Goal: Task Accomplishment & Management: Manage account settings

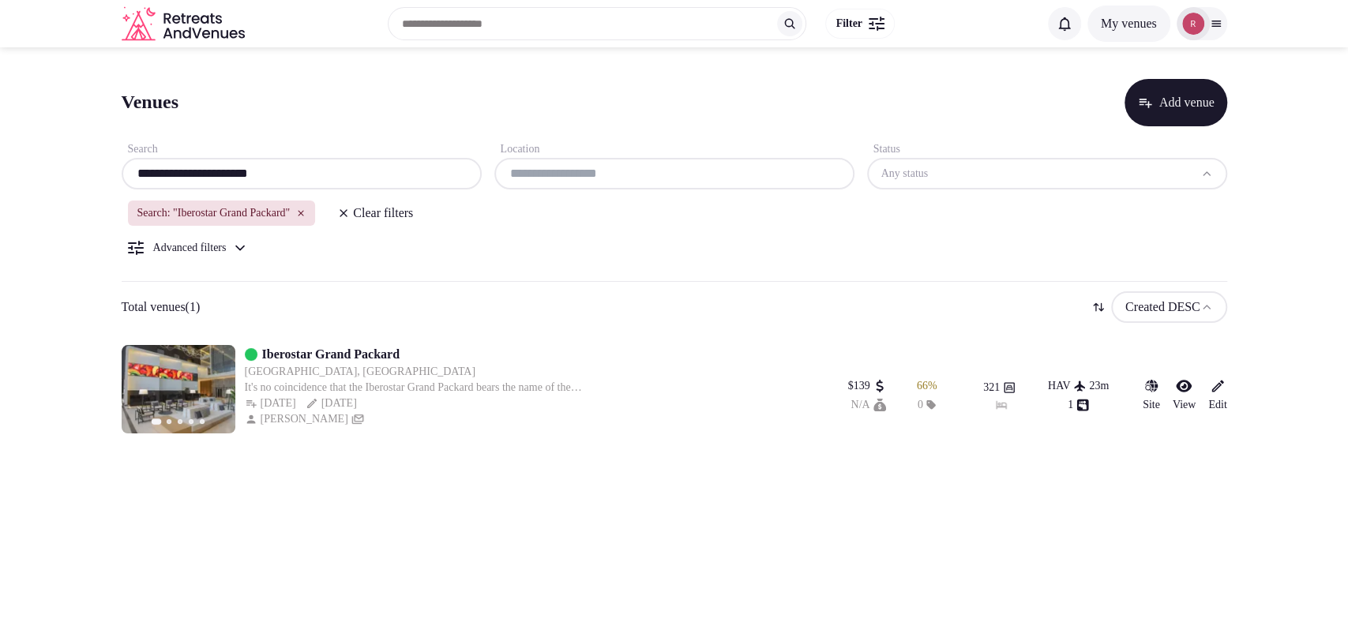
click at [293, 167] on input "**********" at bounding box center [301, 173] width 347 height 19
paste input "**********"
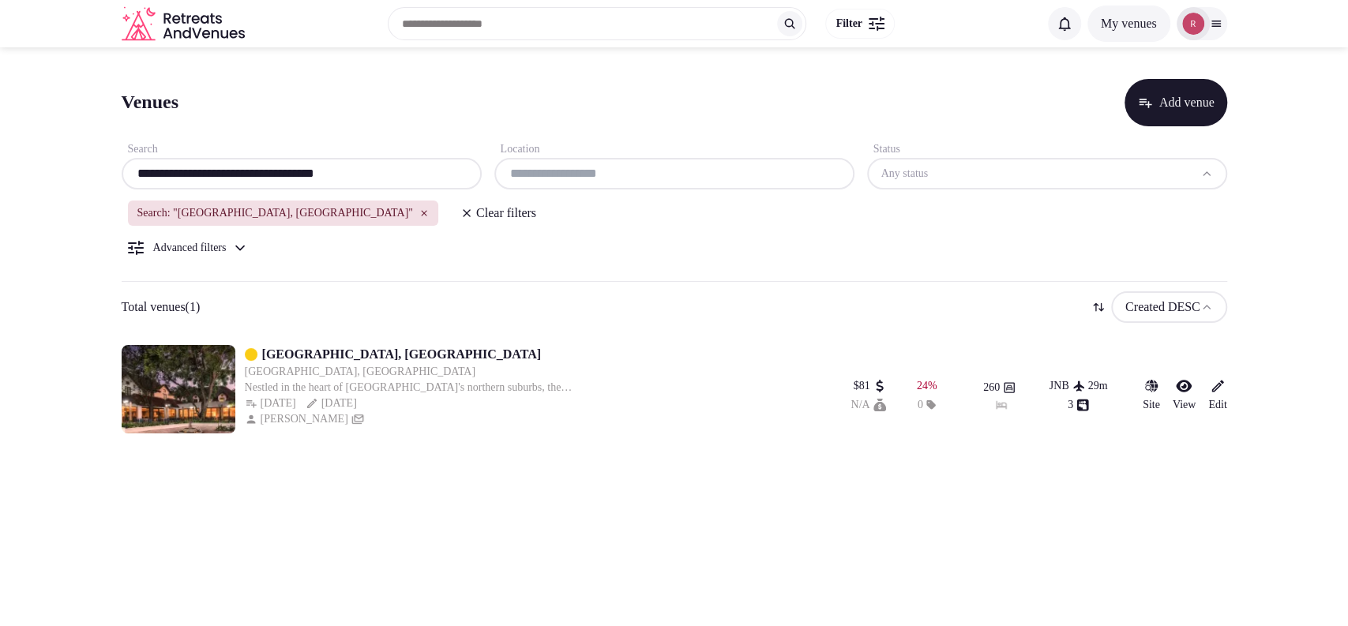
type input "**********"
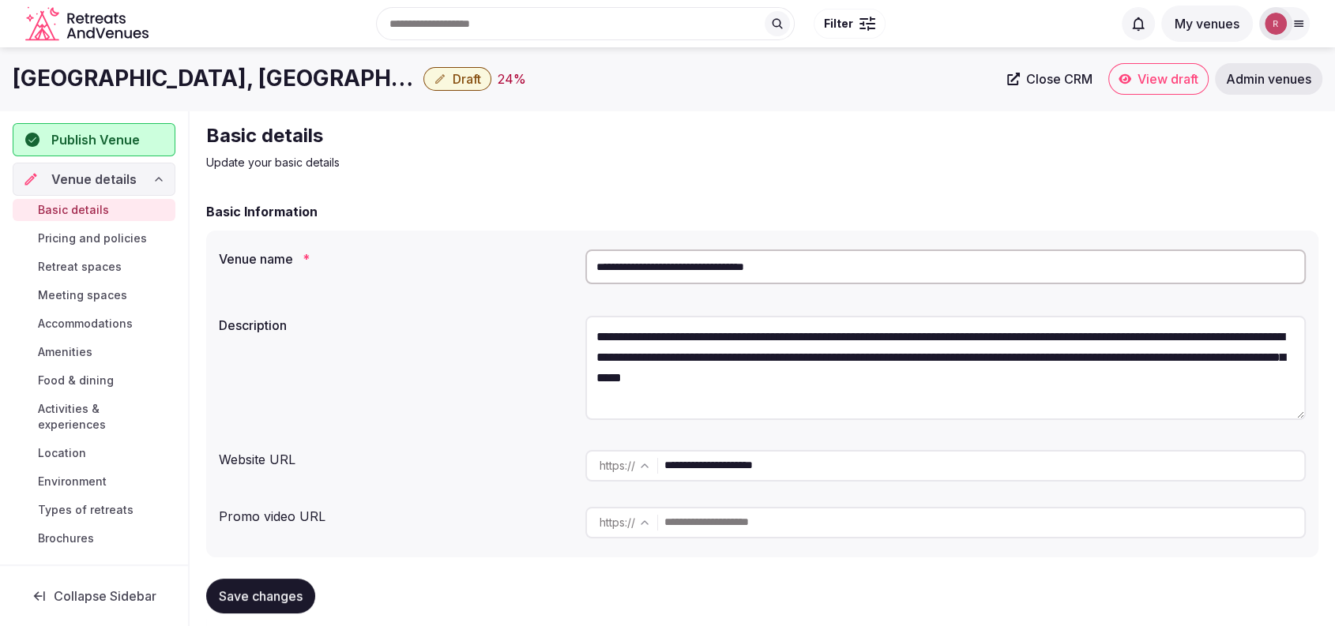
click at [647, 256] on input "**********" at bounding box center [945, 267] width 720 height 35
click at [1239, 169] on div "Basic details Update your basic details" at bounding box center [762, 146] width 1112 height 47
click at [1252, 141] on div "Basic details Update your basic details" at bounding box center [762, 146] width 1112 height 47
click at [757, 268] on input "**********" at bounding box center [945, 267] width 720 height 35
click at [482, 300] on div "**********" at bounding box center [762, 394] width 1112 height 327
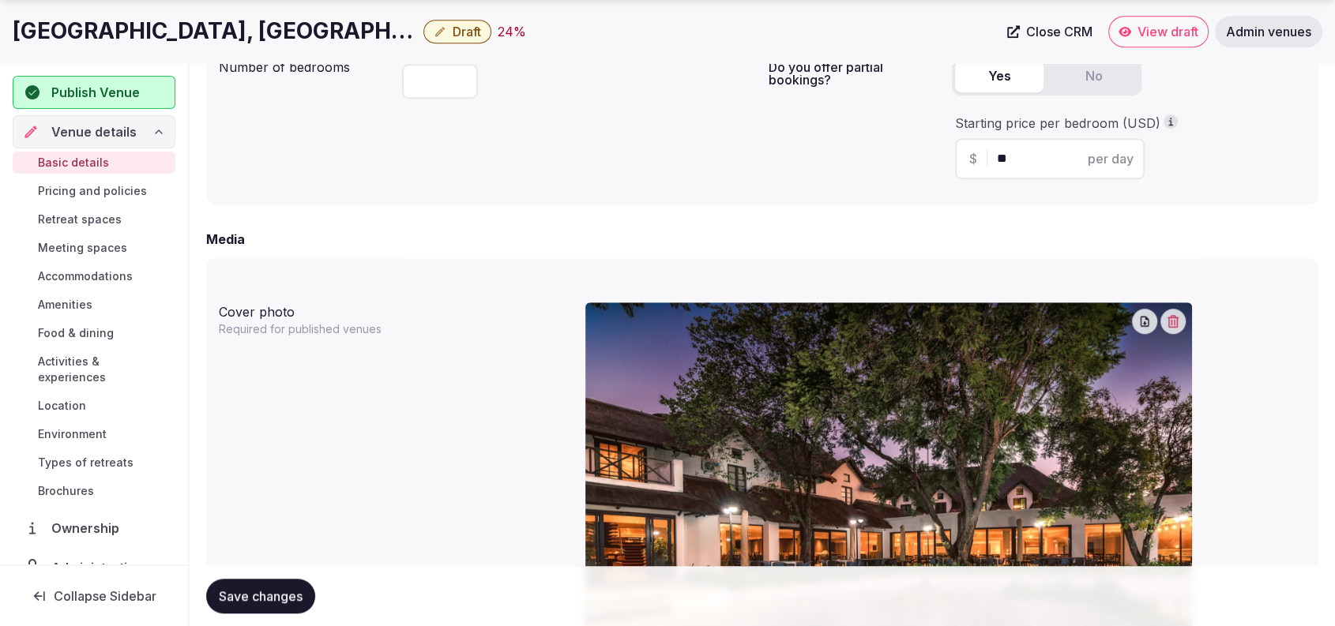
scroll to position [1455, 0]
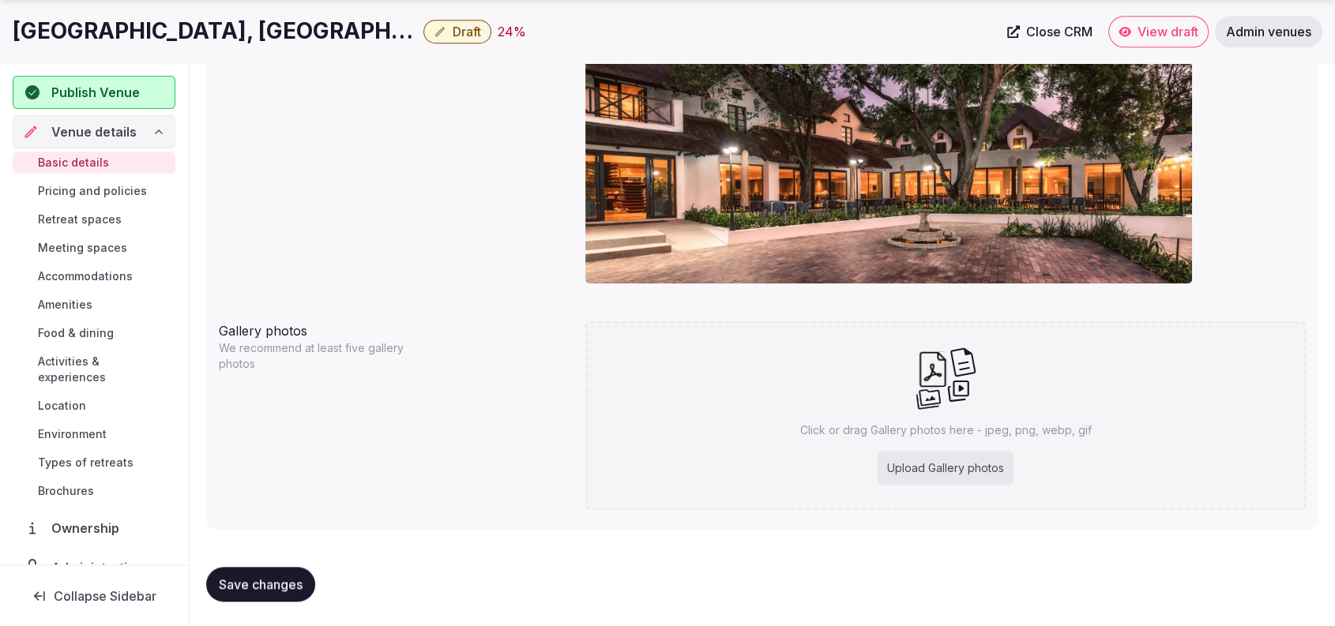
click at [907, 470] on div "Upload Gallery photos" at bounding box center [945, 468] width 136 height 35
type input "**********"
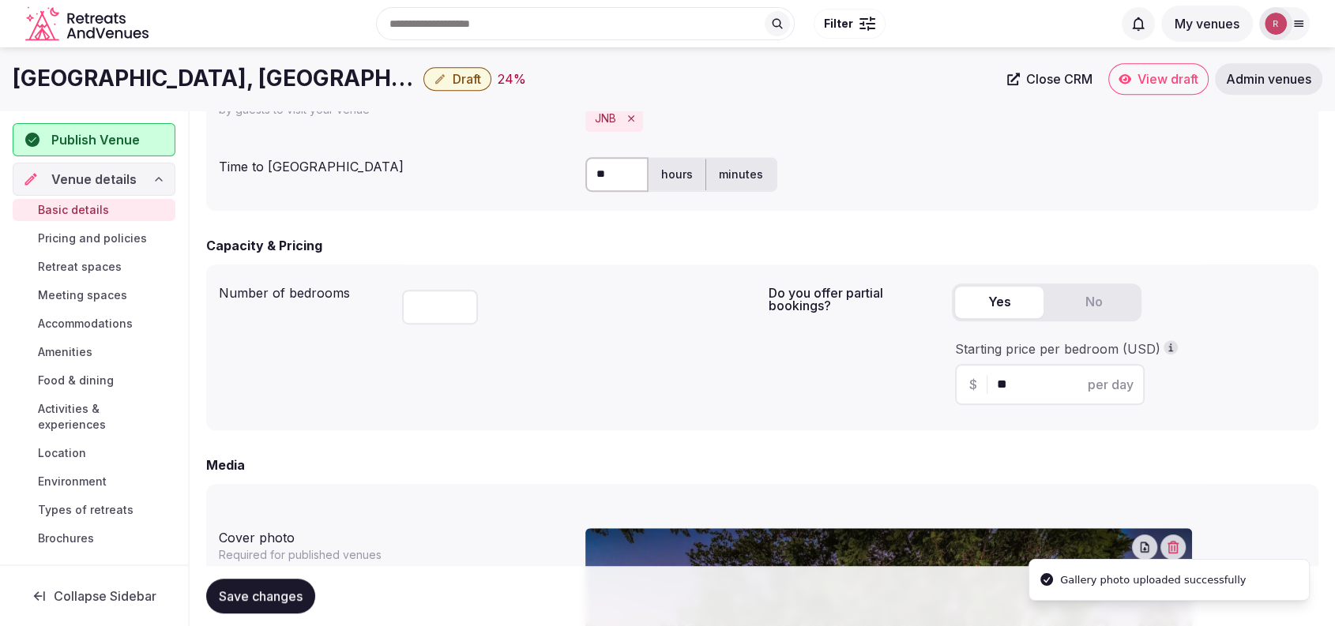
scroll to position [321, 0]
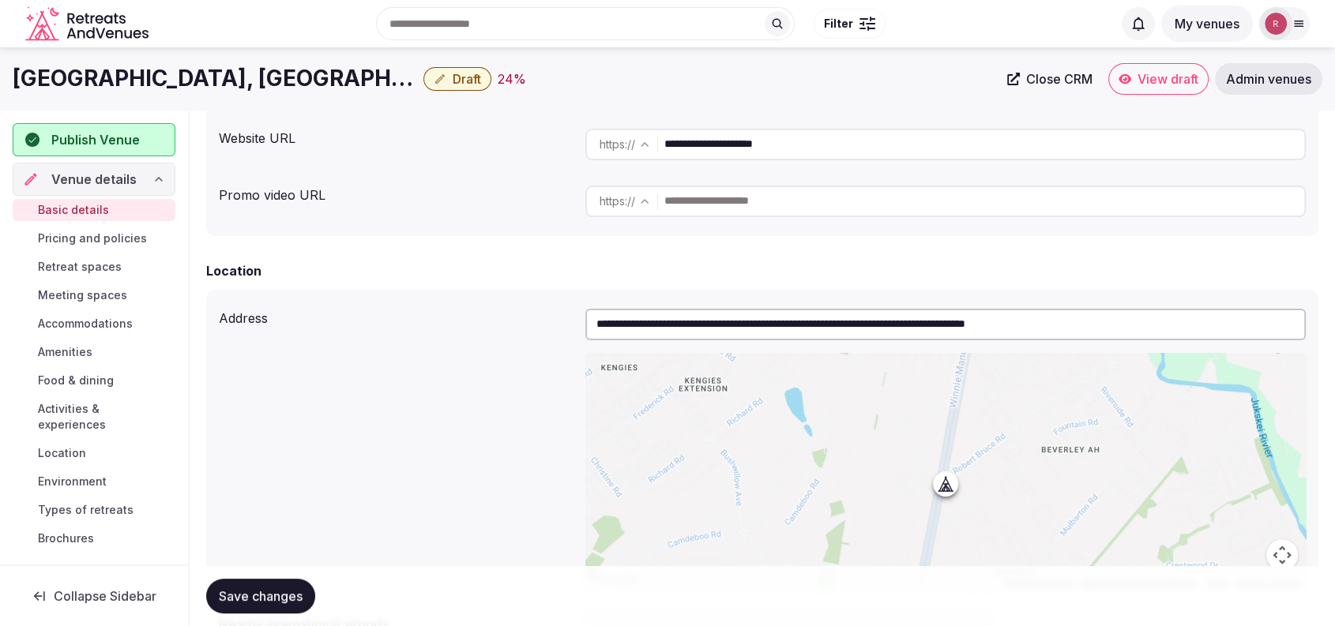
click at [404, 370] on div "**********" at bounding box center [762, 449] width 1087 height 294
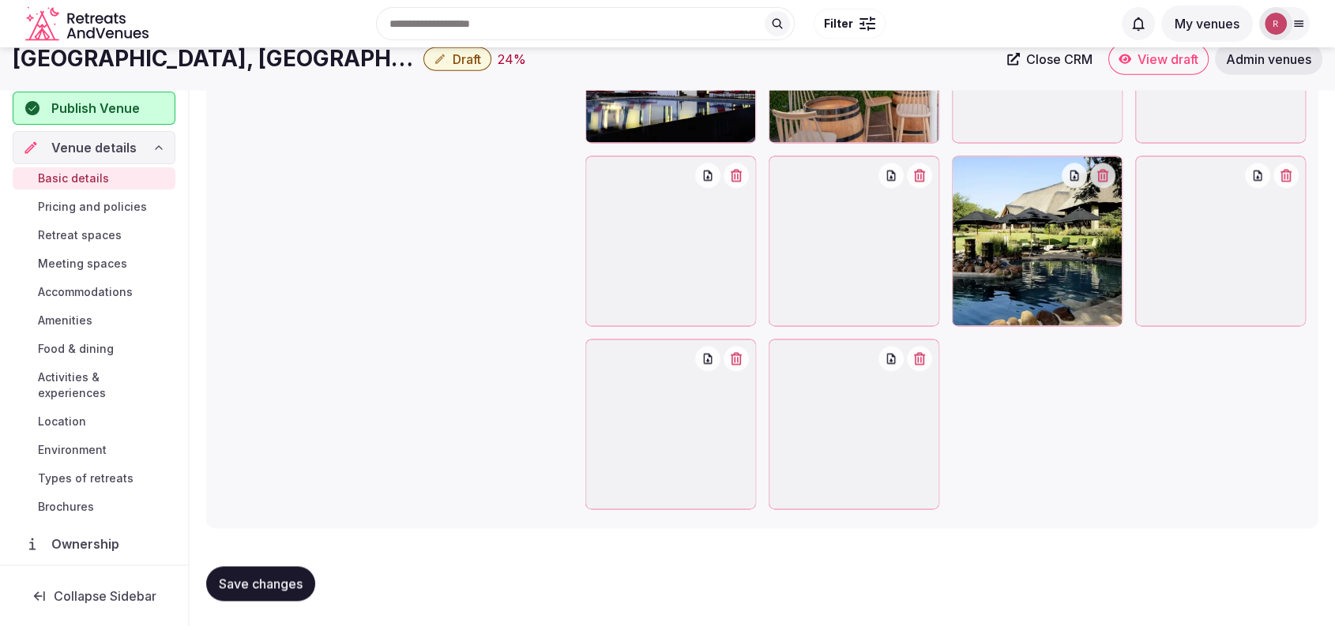
scroll to position [1568, 0]
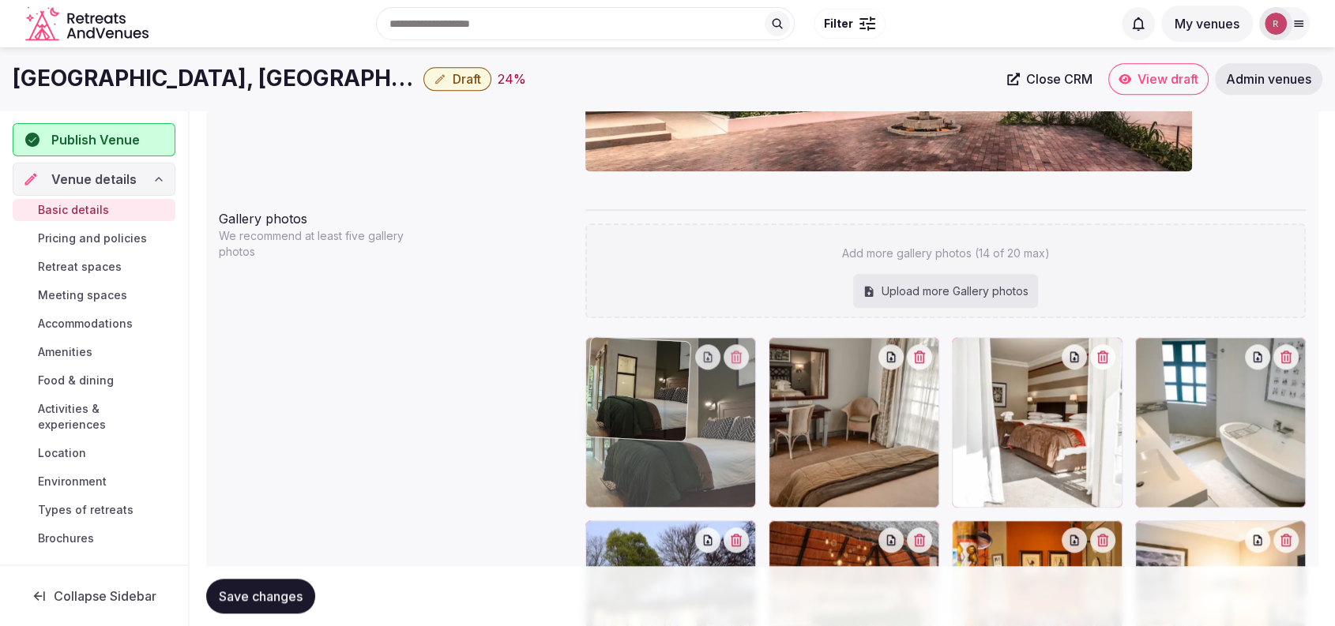
drag, startPoint x: 1036, startPoint y: 445, endPoint x: 751, endPoint y: 449, distance: 285.1
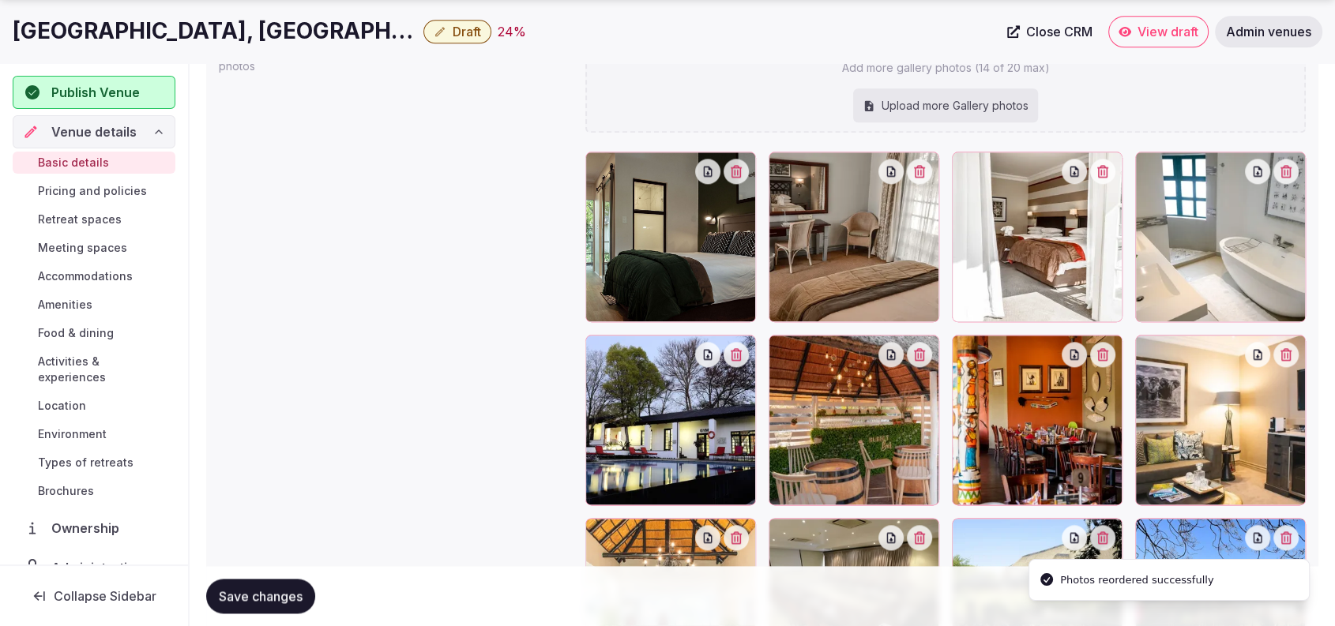
scroll to position [1782, 0]
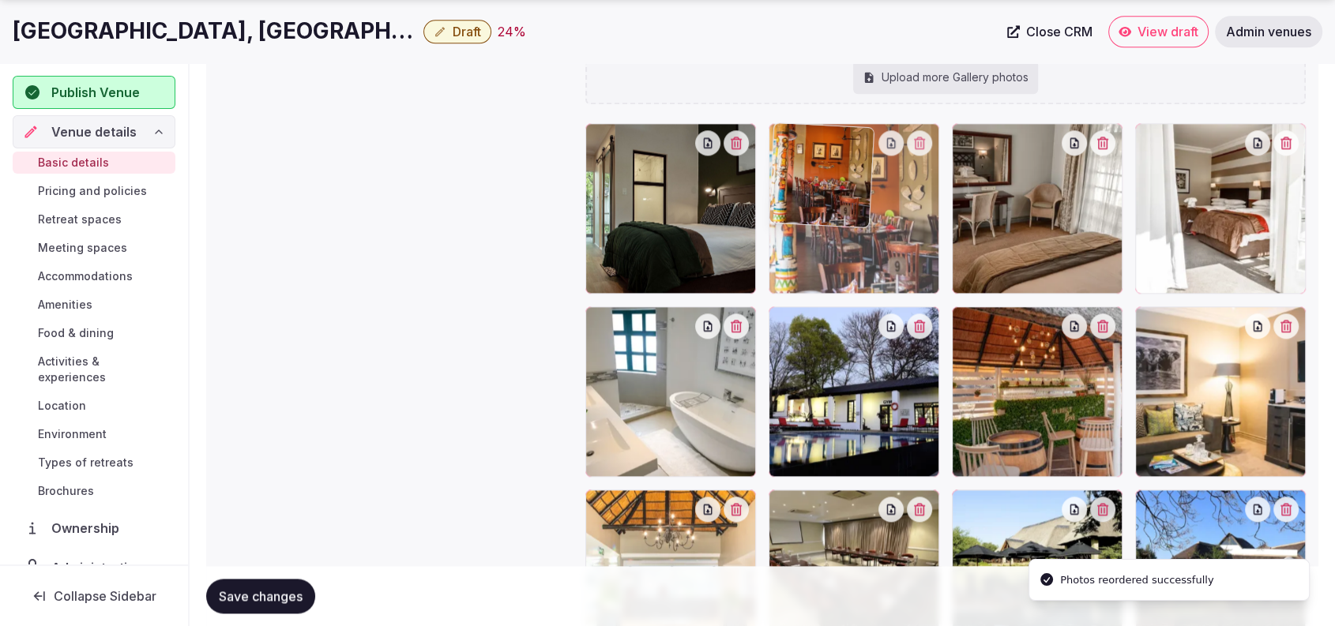
drag, startPoint x: 1085, startPoint y: 432, endPoint x: 936, endPoint y: 286, distance: 208.9
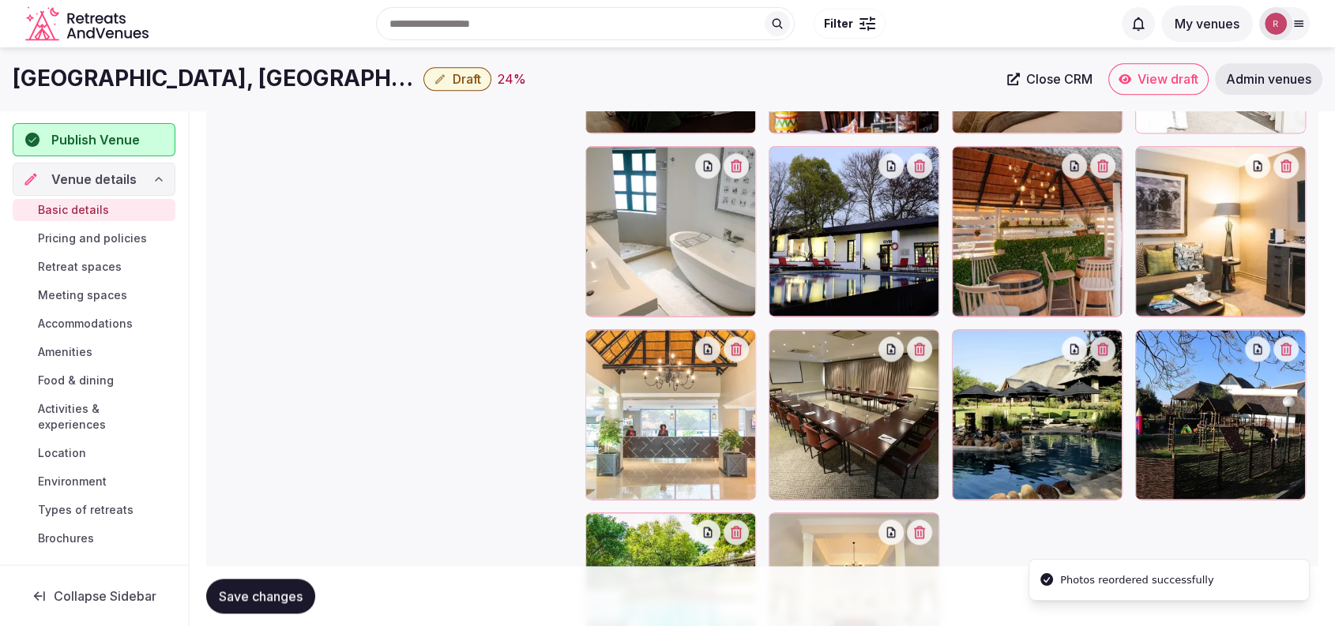
scroll to position [1838, 0]
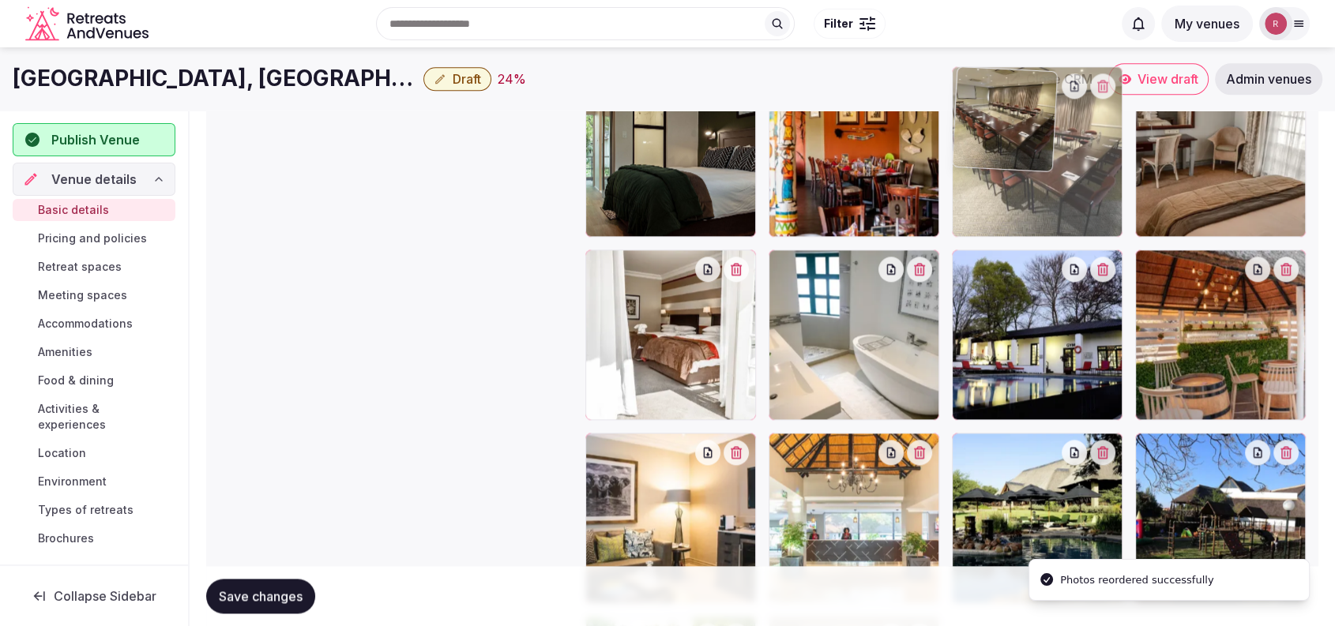
drag, startPoint x: 859, startPoint y: 497, endPoint x: 1072, endPoint y: 182, distance: 379.8
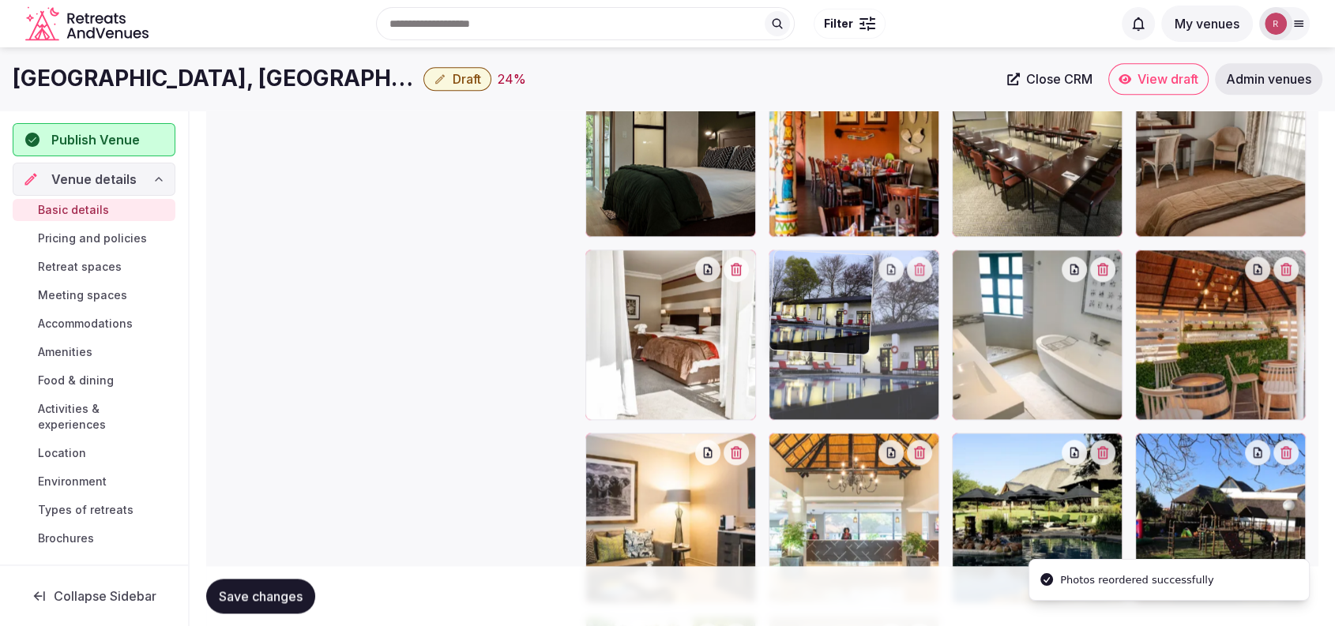
drag, startPoint x: 1036, startPoint y: 314, endPoint x: 929, endPoint y: 329, distance: 108.3
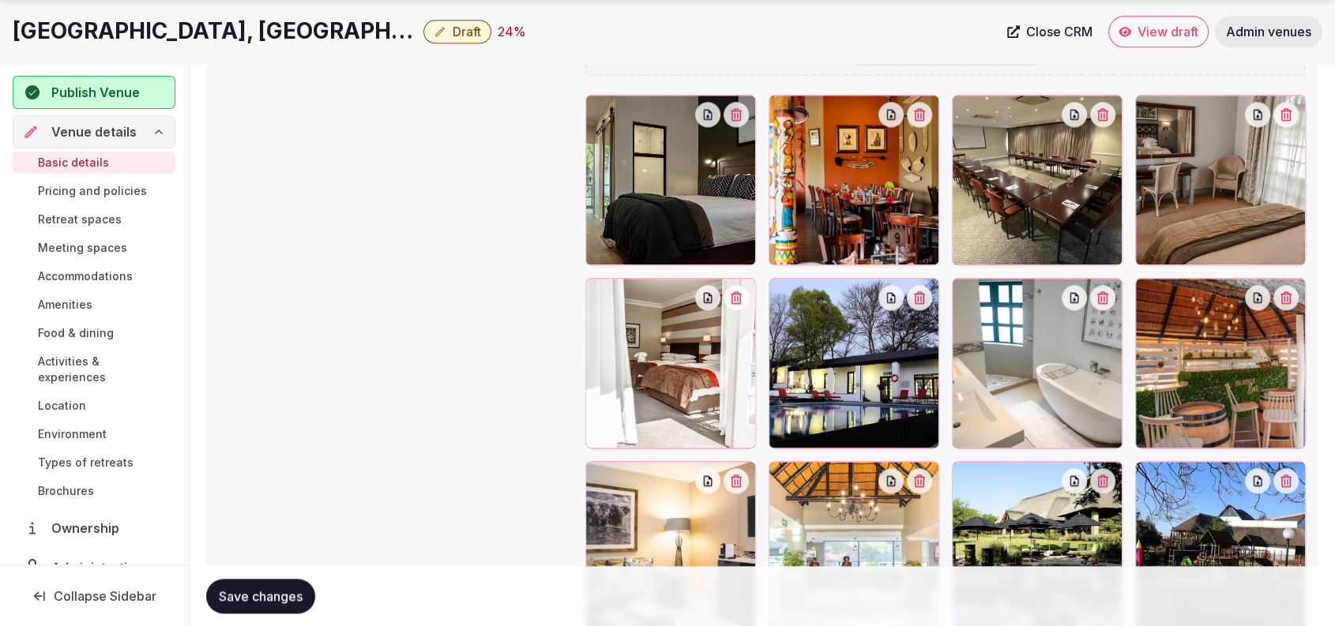
scroll to position [1891, 0]
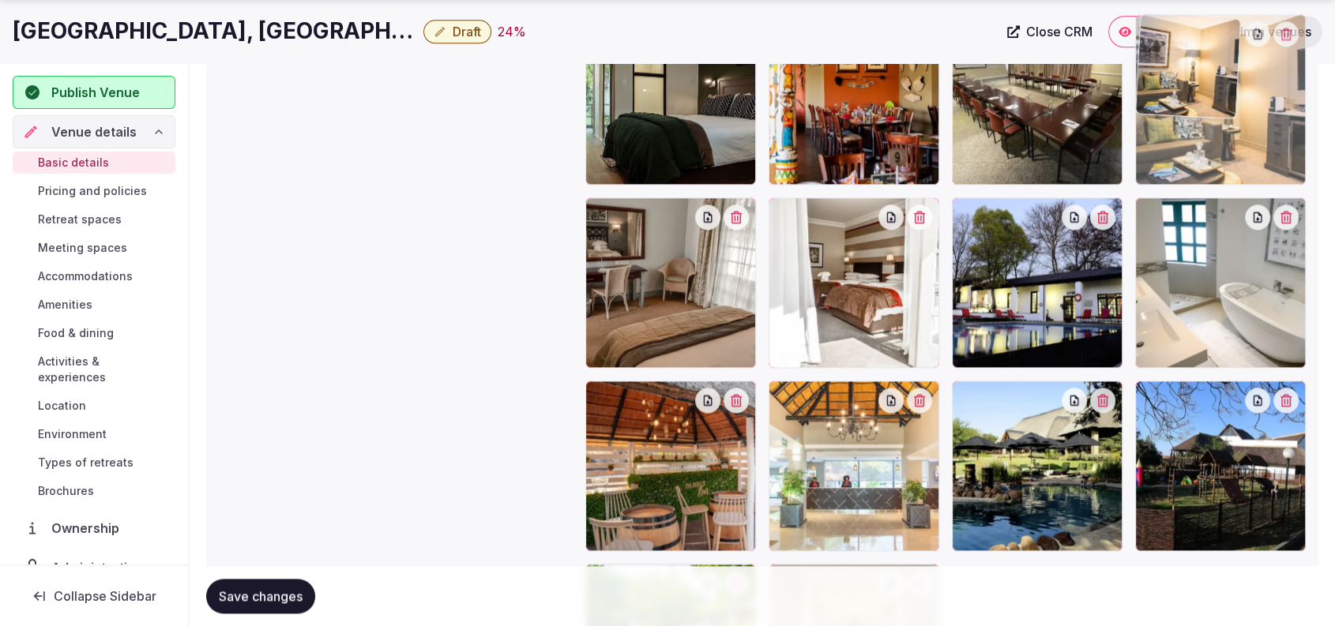
drag, startPoint x: 892, startPoint y: 462, endPoint x: 1303, endPoint y: 193, distance: 491.1
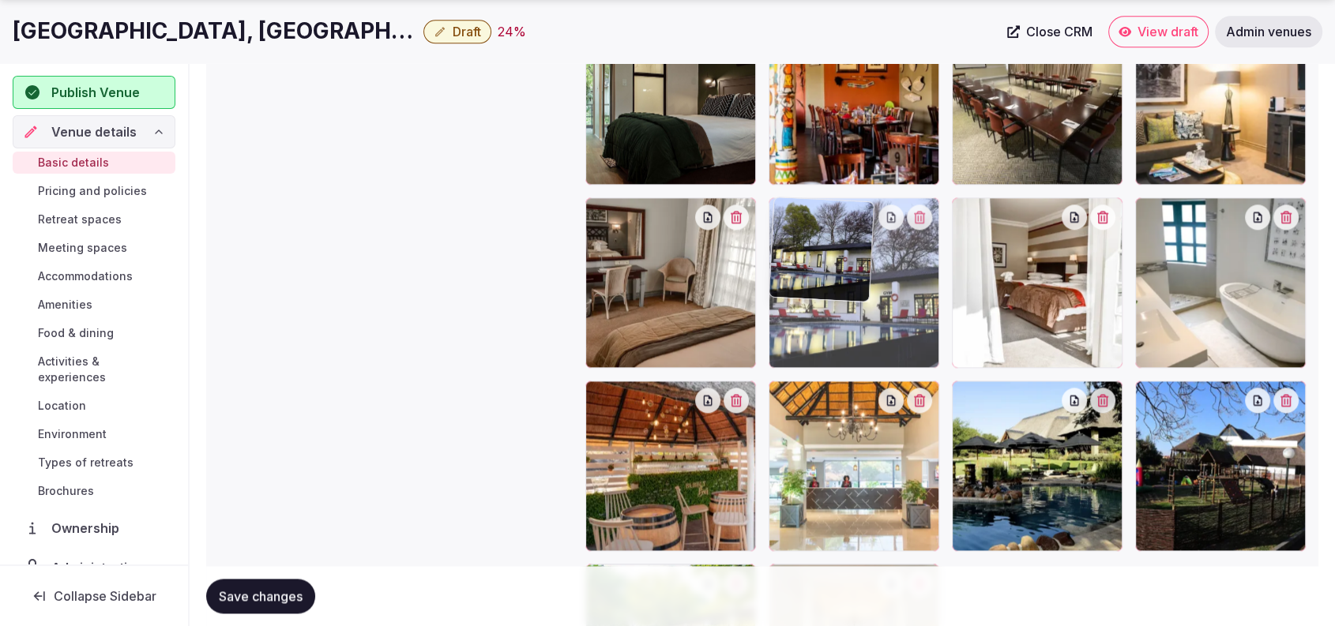
drag, startPoint x: 1035, startPoint y: 313, endPoint x: 902, endPoint y: 329, distance: 134.5
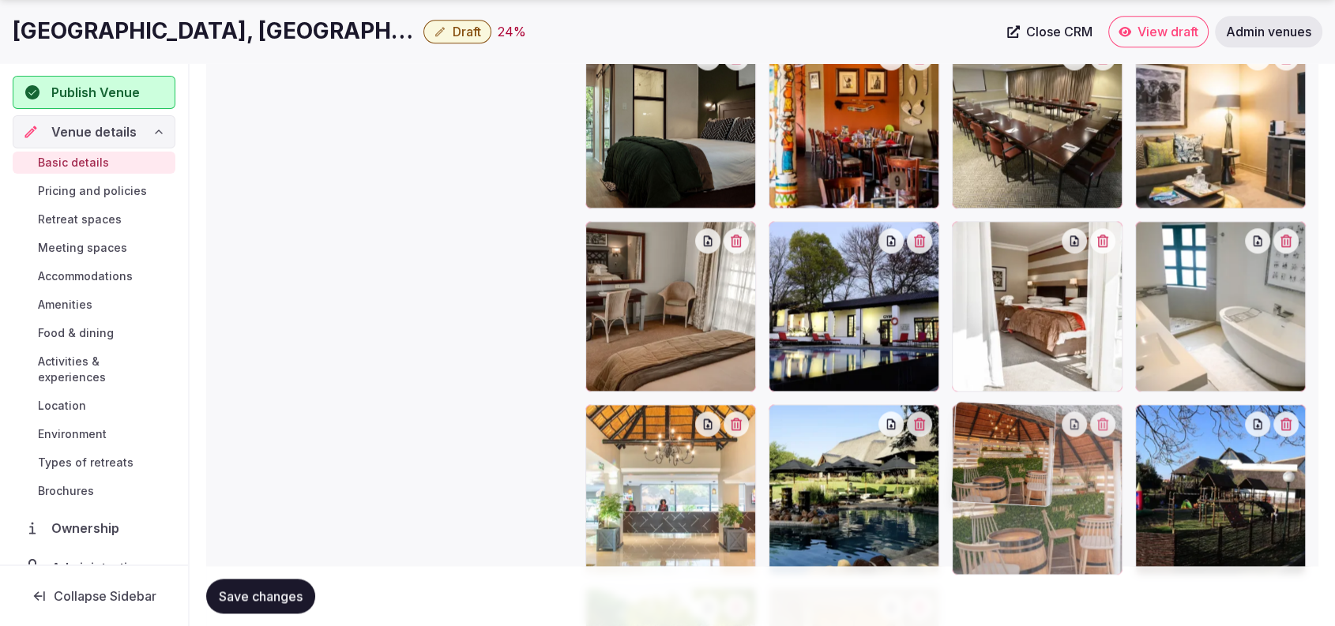
scroll to position [1869, 0]
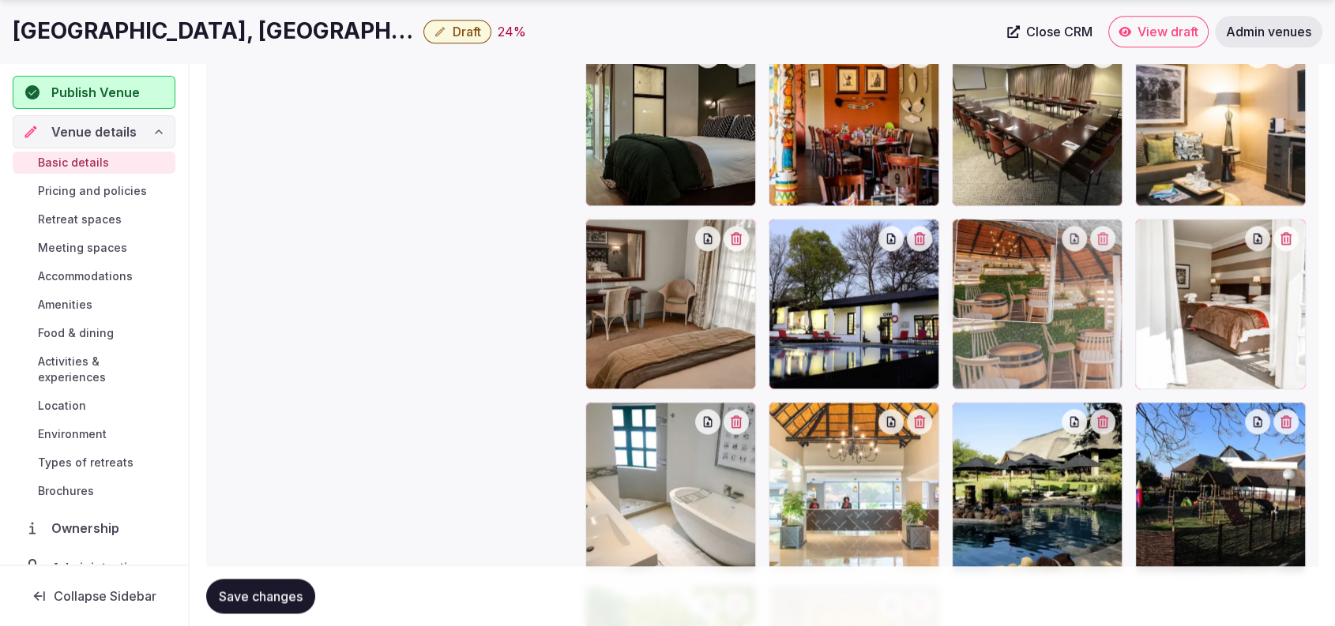
drag, startPoint x: 712, startPoint y: 535, endPoint x: 1117, endPoint y: 377, distance: 434.8
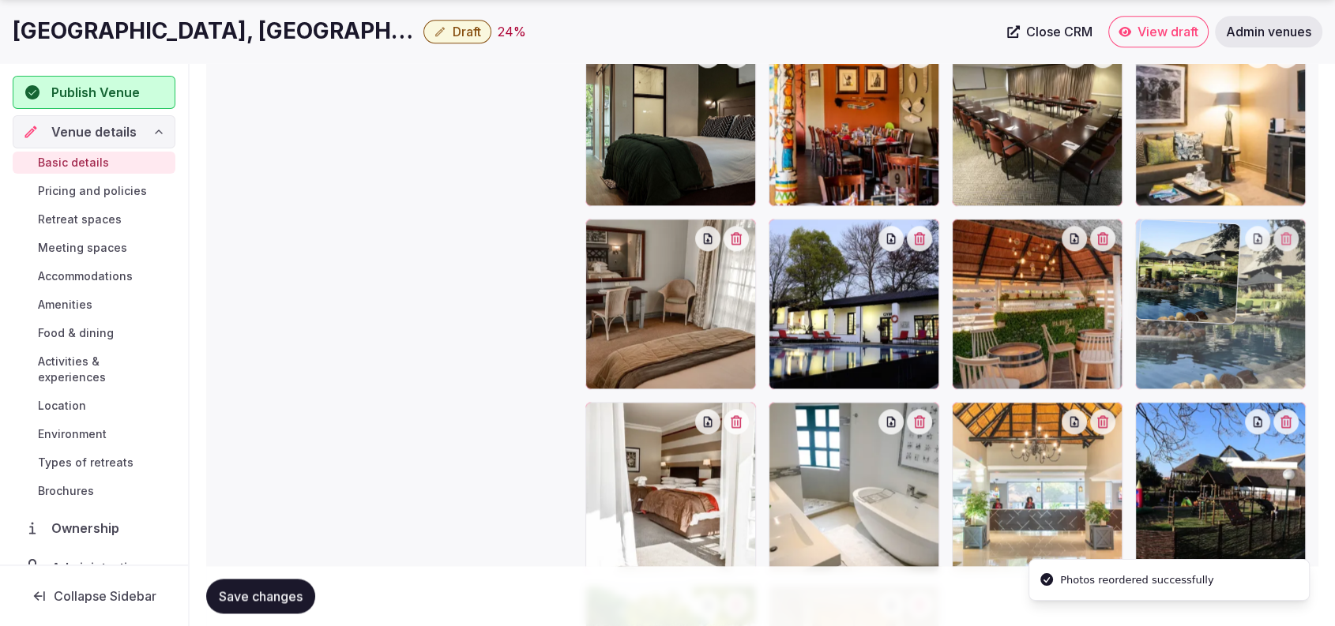
drag, startPoint x: 1066, startPoint y: 517, endPoint x: 1253, endPoint y: 404, distance: 218.6
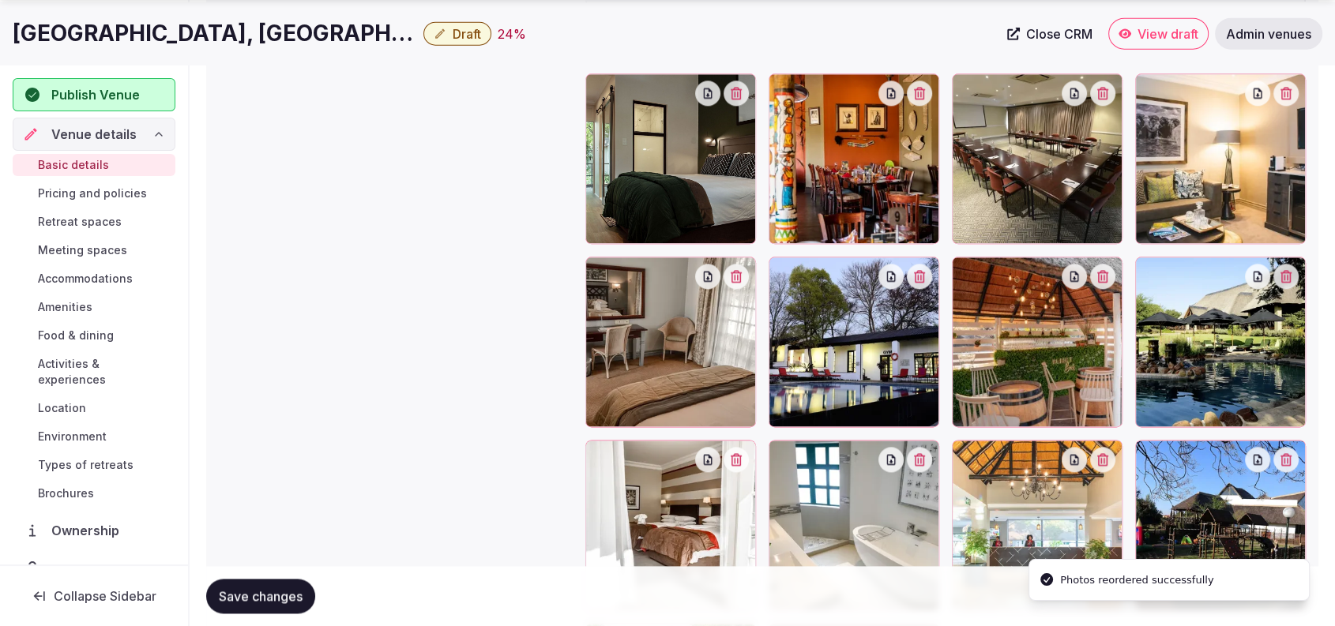
scroll to position [1857, 0]
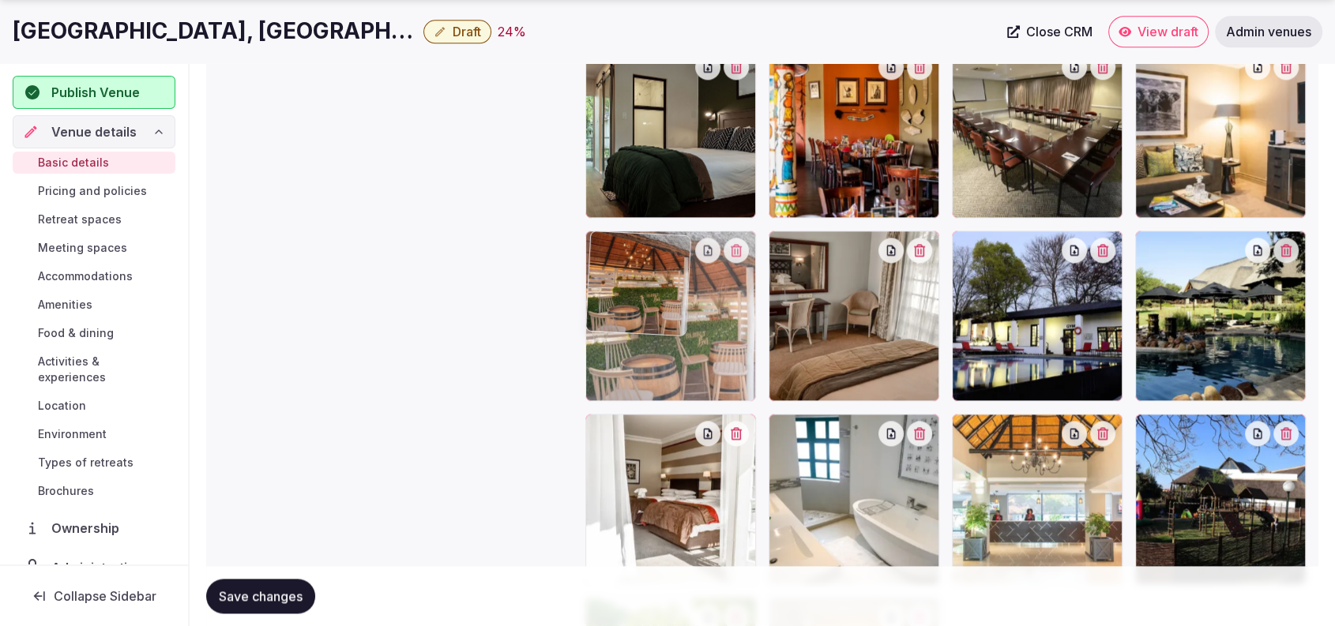
drag, startPoint x: 1017, startPoint y: 347, endPoint x: 745, endPoint y: 387, distance: 274.6
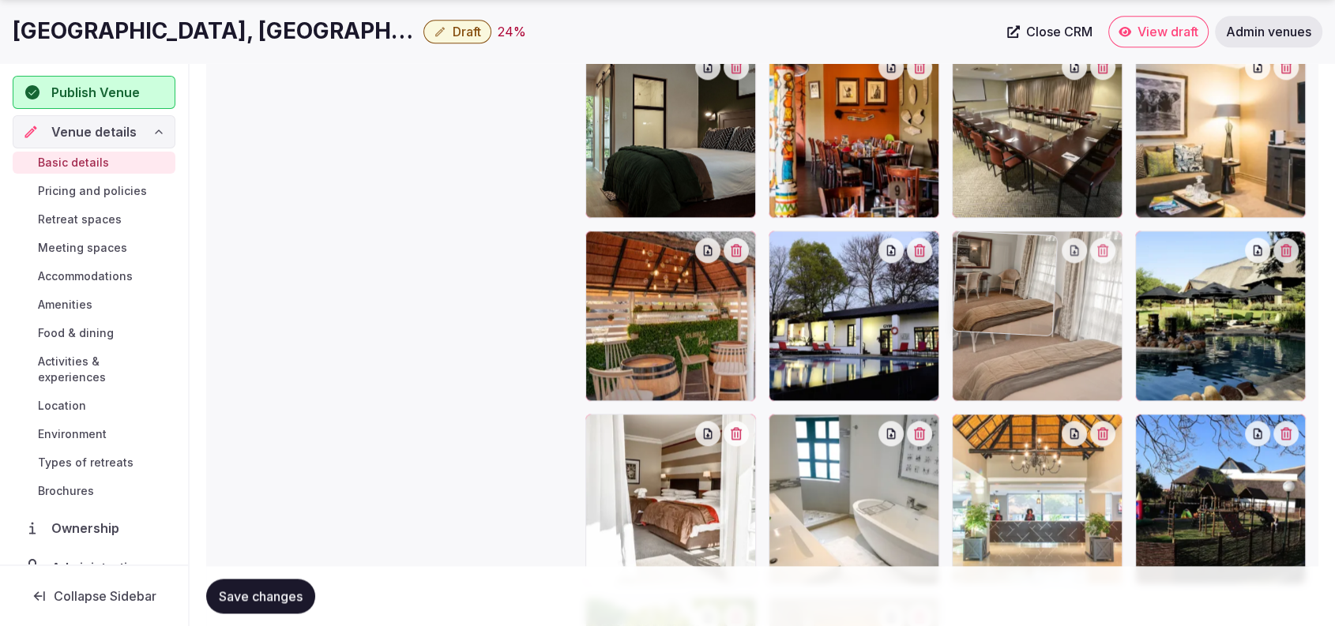
drag, startPoint x: 853, startPoint y: 359, endPoint x: 1018, endPoint y: 340, distance: 166.2
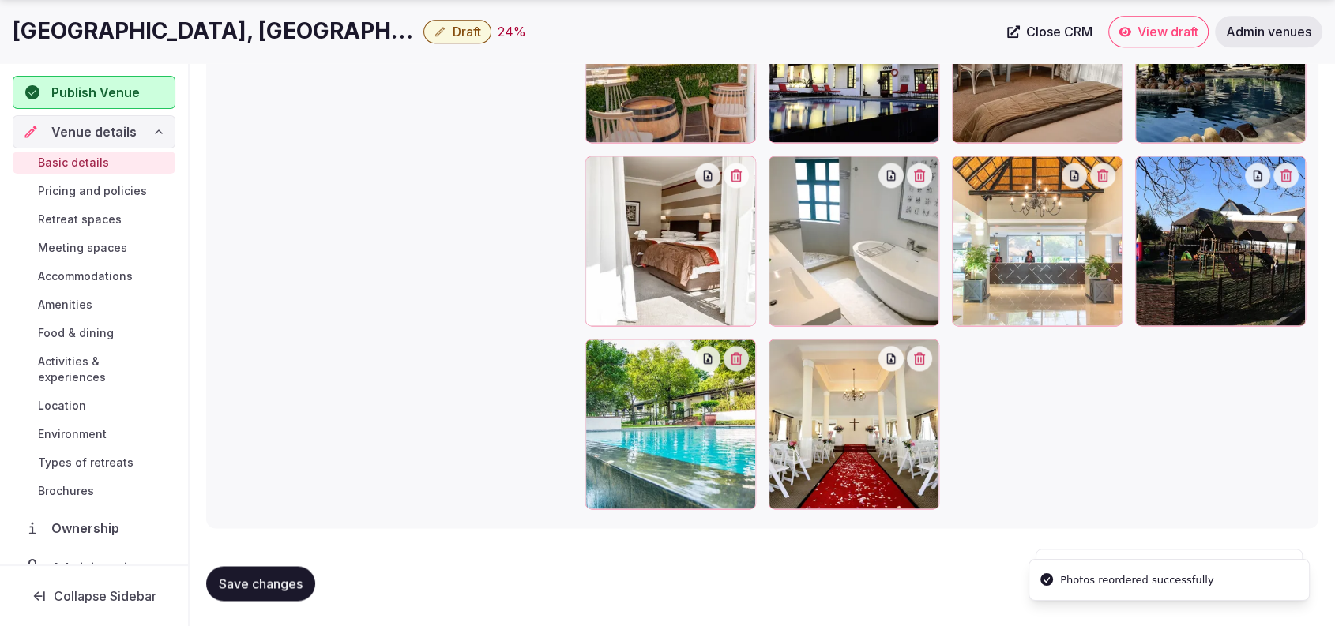
scroll to position [1568, 0]
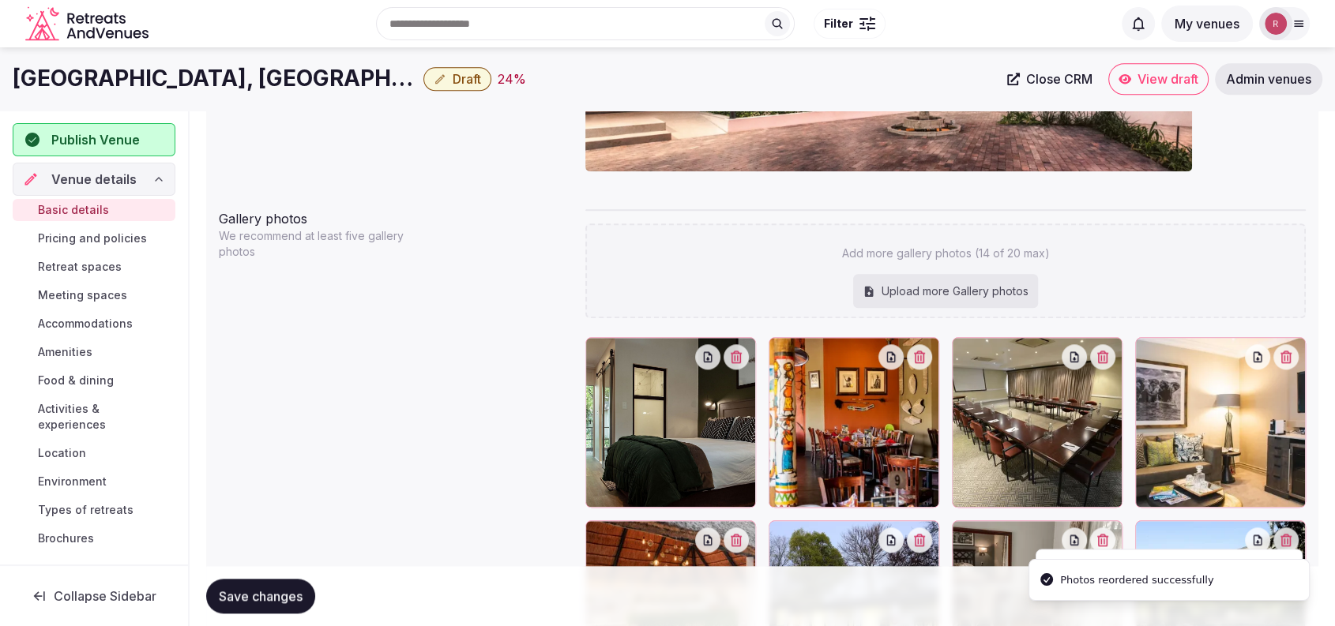
click at [279, 595] on span "Save changes" at bounding box center [261, 596] width 84 height 16
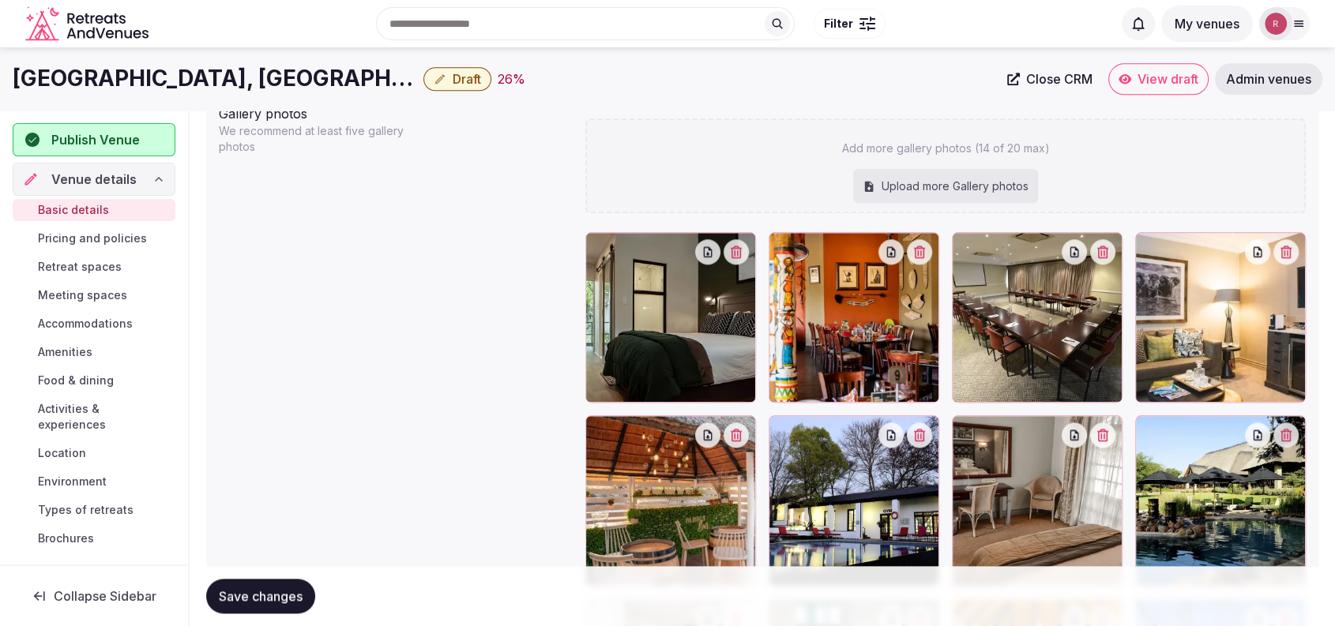
scroll to position [1656, 0]
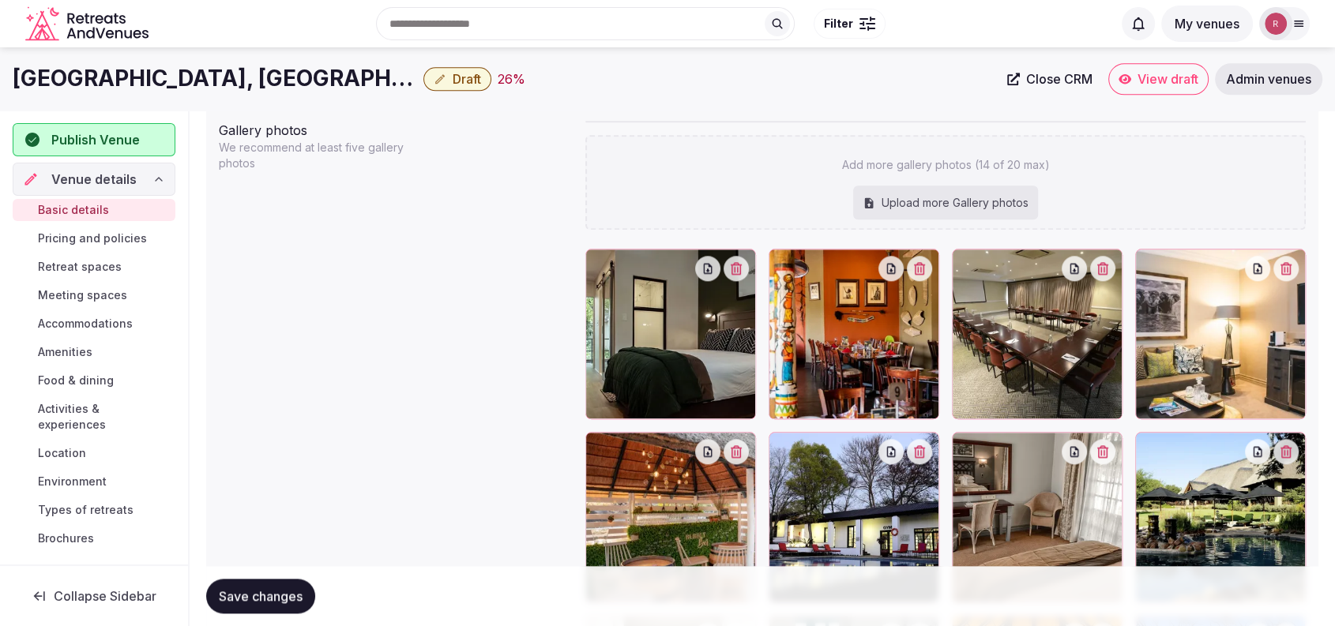
click at [1283, 268] on icon "button" at bounding box center [1285, 268] width 13 height 13
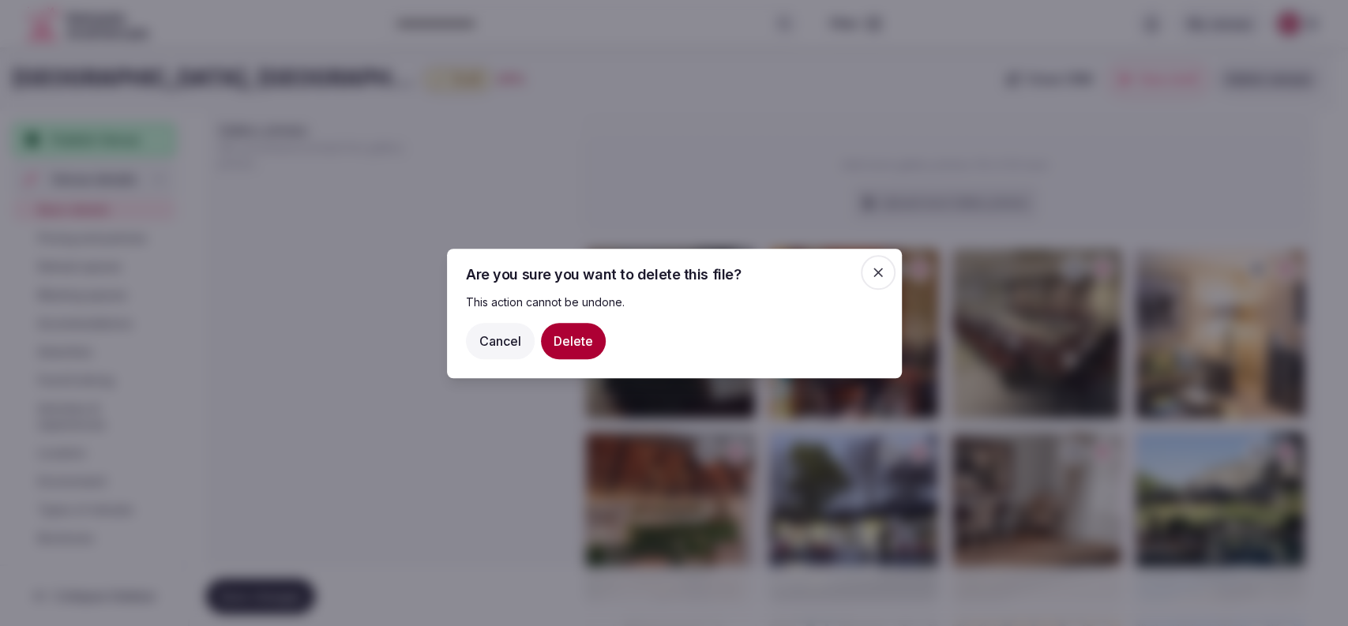
click at [568, 344] on button "Delete" at bounding box center [573, 340] width 65 height 36
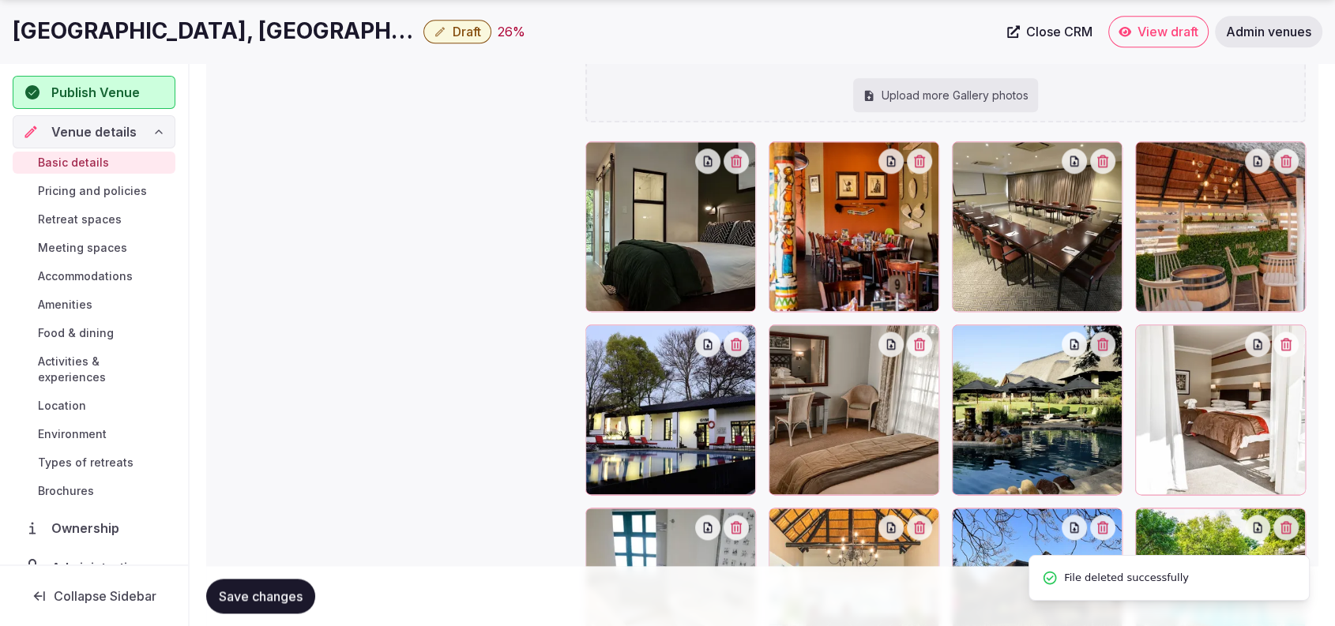
scroll to position [1806, 0]
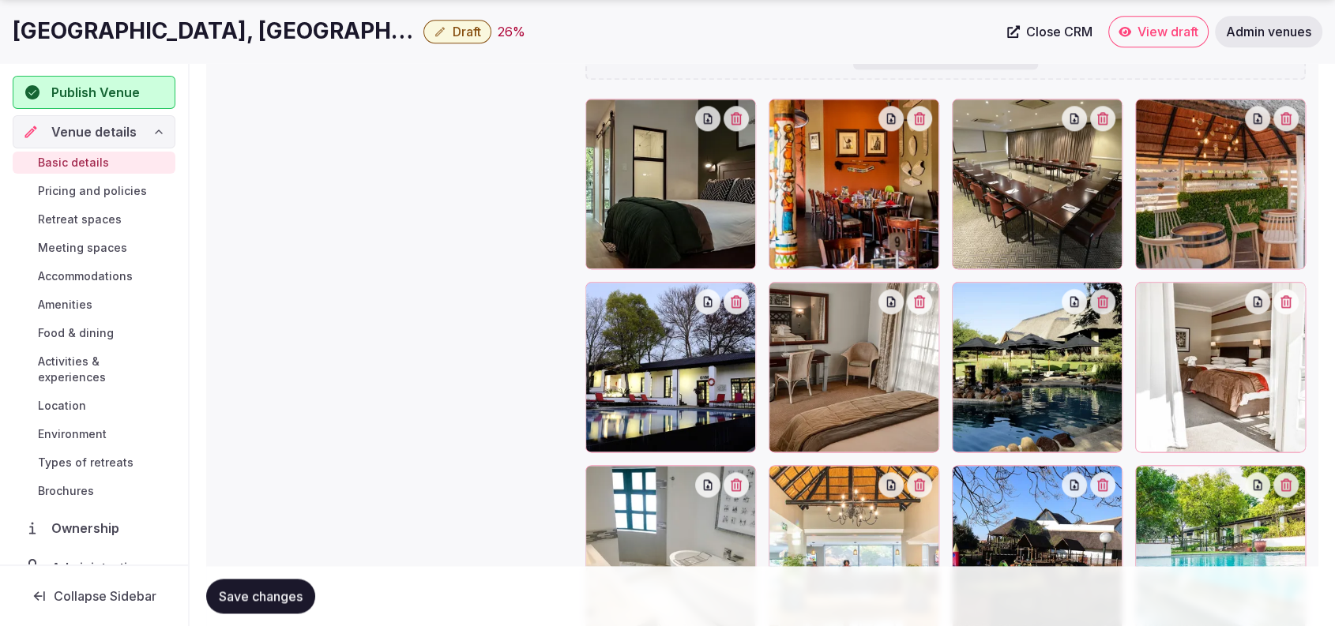
click at [1282, 120] on icon "button" at bounding box center [1285, 118] width 13 height 13
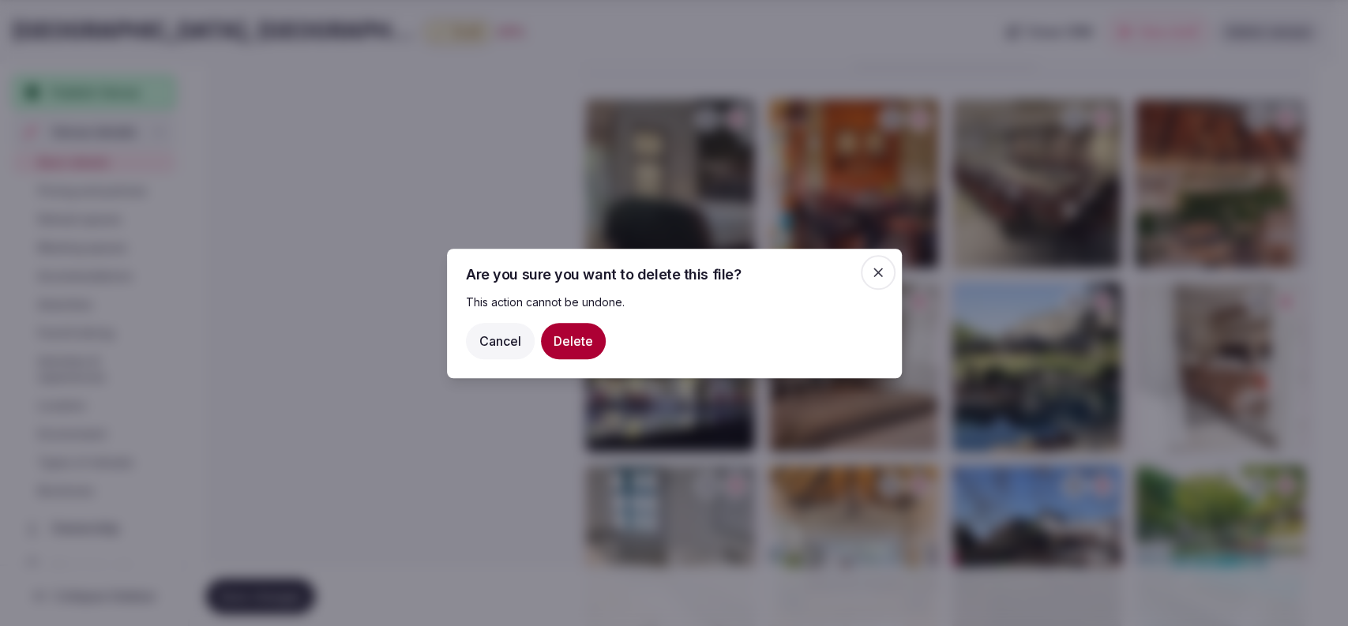
click at [564, 332] on button "Delete" at bounding box center [573, 340] width 65 height 36
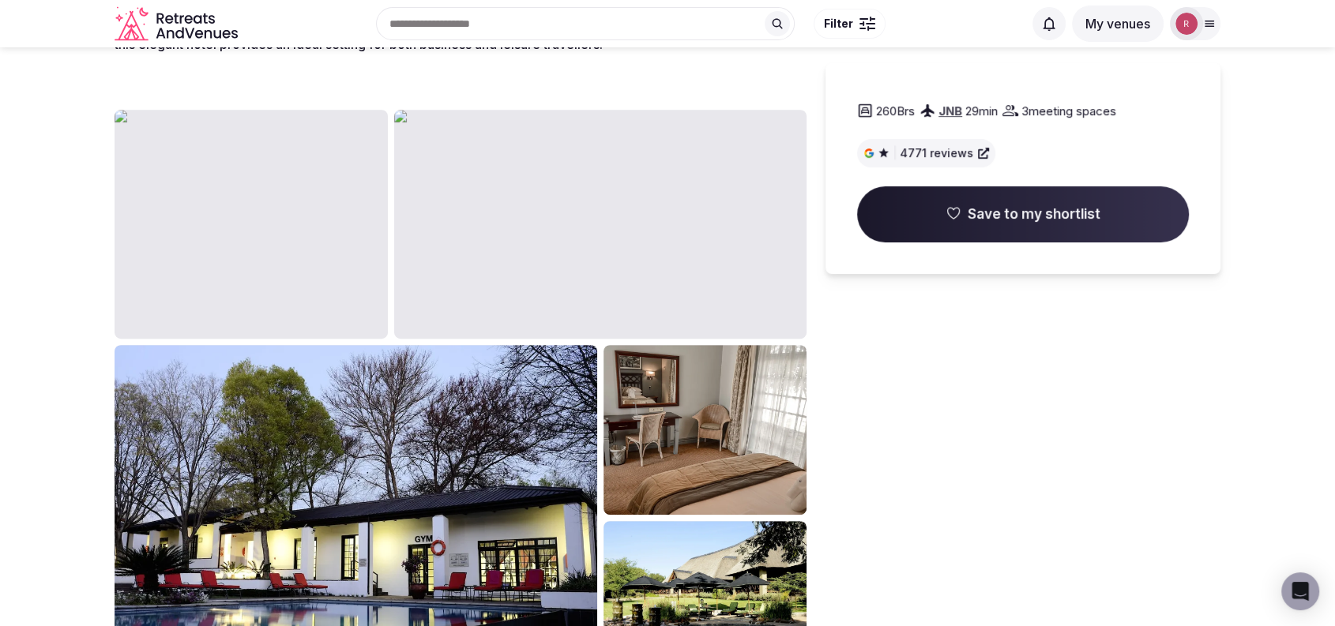
scroll to position [655, 0]
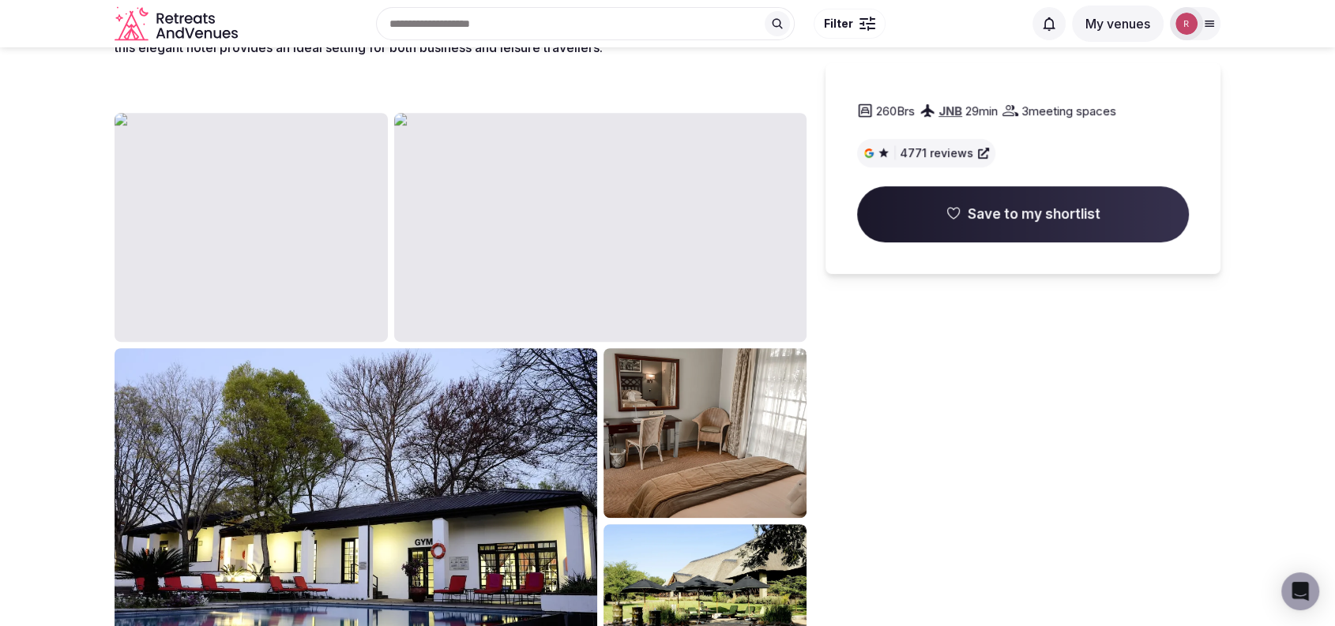
drag, startPoint x: 1346, startPoint y: 103, endPoint x: 1333, endPoint y: 224, distance: 121.6
click at [296, 209] on img at bounding box center [251, 227] width 273 height 229
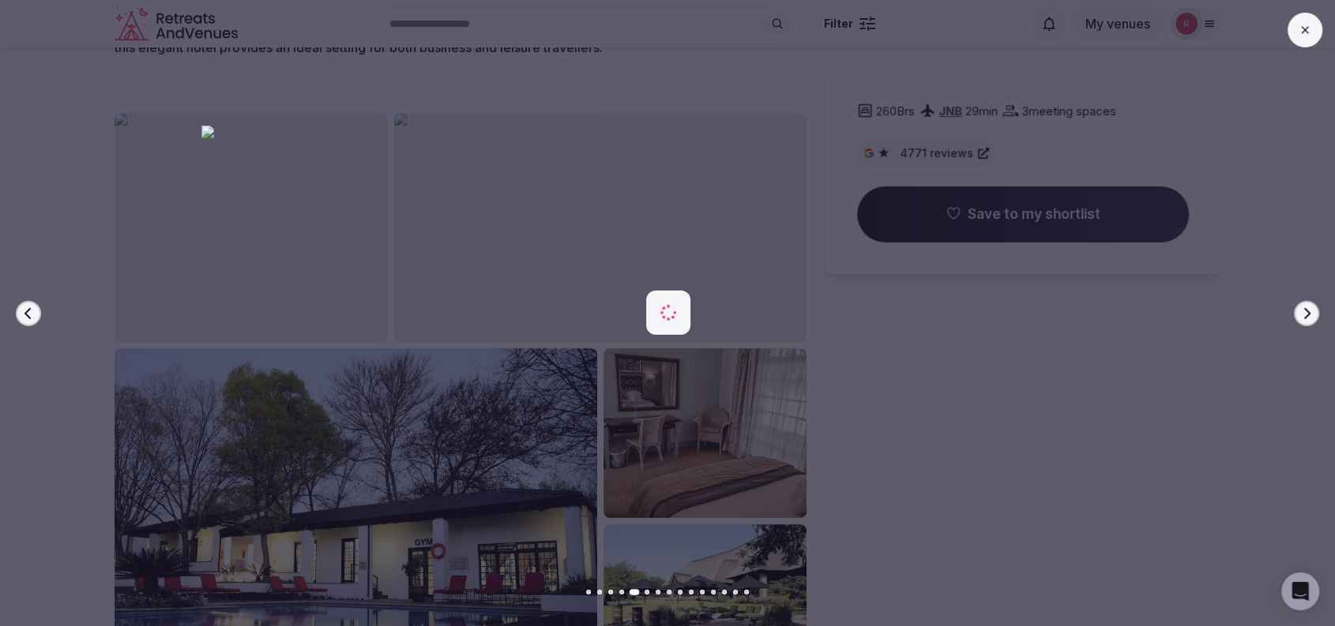
click at [1020, 291] on img at bounding box center [668, 314] width 934 height 376
click at [1027, 352] on img at bounding box center [668, 314] width 934 height 376
click at [1032, 420] on img at bounding box center [668, 314] width 934 height 376
click at [1082, 327] on img at bounding box center [668, 314] width 934 height 376
click at [1008, 245] on img at bounding box center [668, 314] width 934 height 376
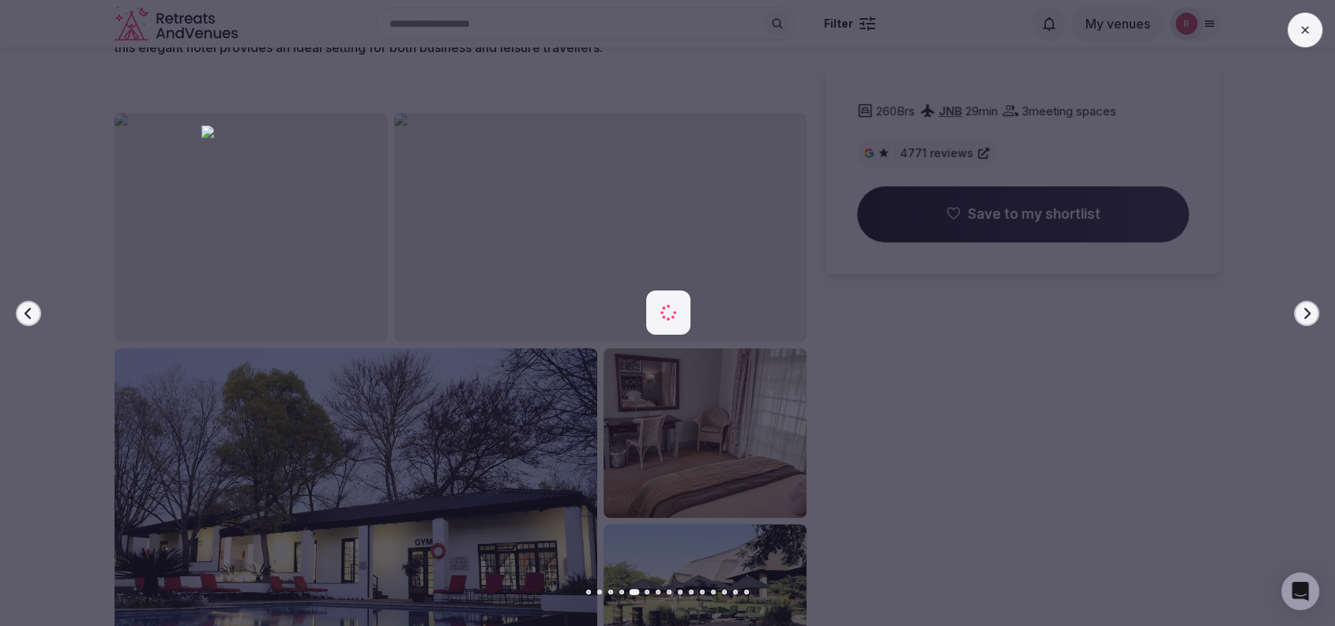
click at [1008, 245] on img at bounding box center [668, 314] width 934 height 376
click at [1324, 24] on div "Previous slide Next slide" at bounding box center [667, 313] width 1335 height 626
